Goal: Browse casually

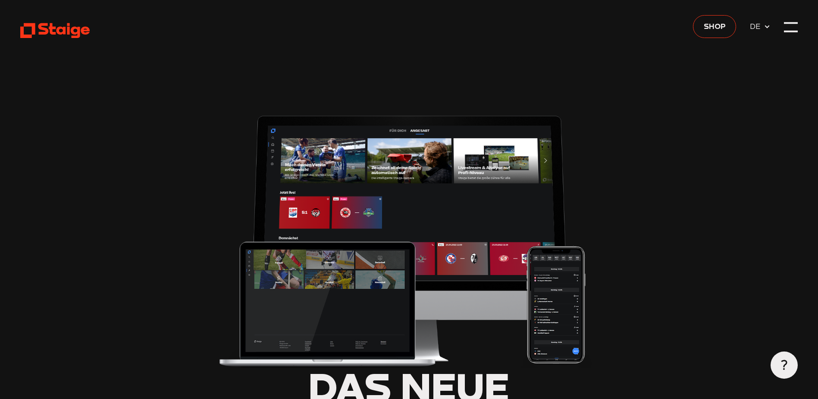
type input "0.8"
click at [77, 30] on icon at bounding box center [54, 30] width 69 height 17
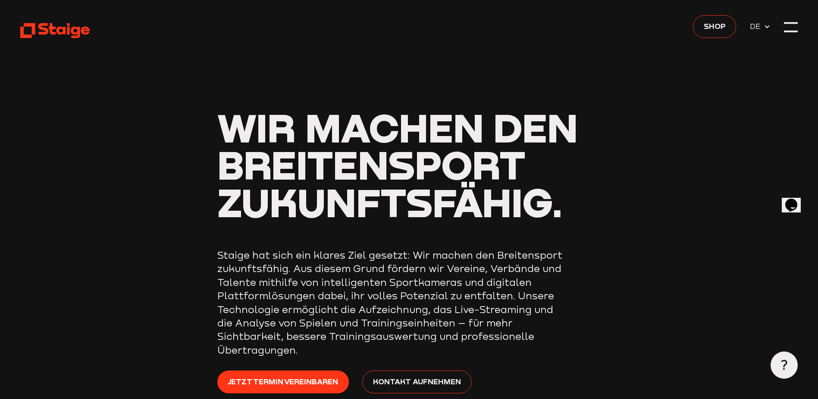
click at [783, 27] on header "Wir machen den Breitensport zukunftsfähig. Staige hat sich ein klares Ziel gese…" at bounding box center [409, 230] width 778 height 461
click at [786, 27] on div at bounding box center [790, 26] width 13 height 13
